Goal: Task Accomplishment & Management: Manage account settings

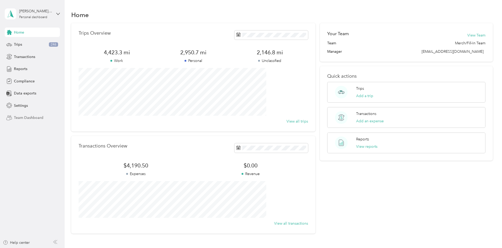
click at [38, 117] on span "Team Dashboard" at bounding box center [28, 118] width 29 height 6
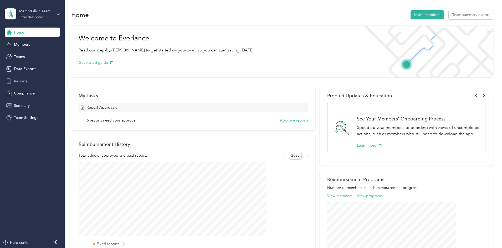
click at [27, 80] on span "Reports" at bounding box center [20, 82] width 13 height 6
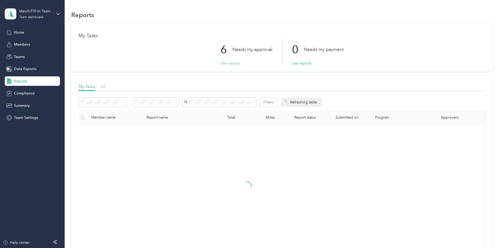
click at [231, 65] on button "See reports" at bounding box center [230, 64] width 19 height 6
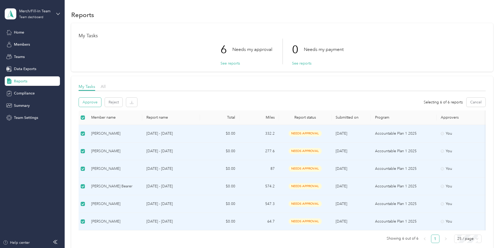
click at [101, 103] on button "Approve" at bounding box center [90, 102] width 22 height 9
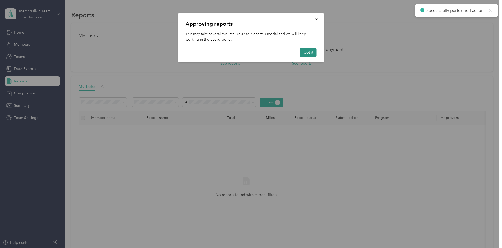
click at [311, 53] on button "Got it" at bounding box center [308, 52] width 17 height 9
